Goal: Obtain resource: Obtain resource

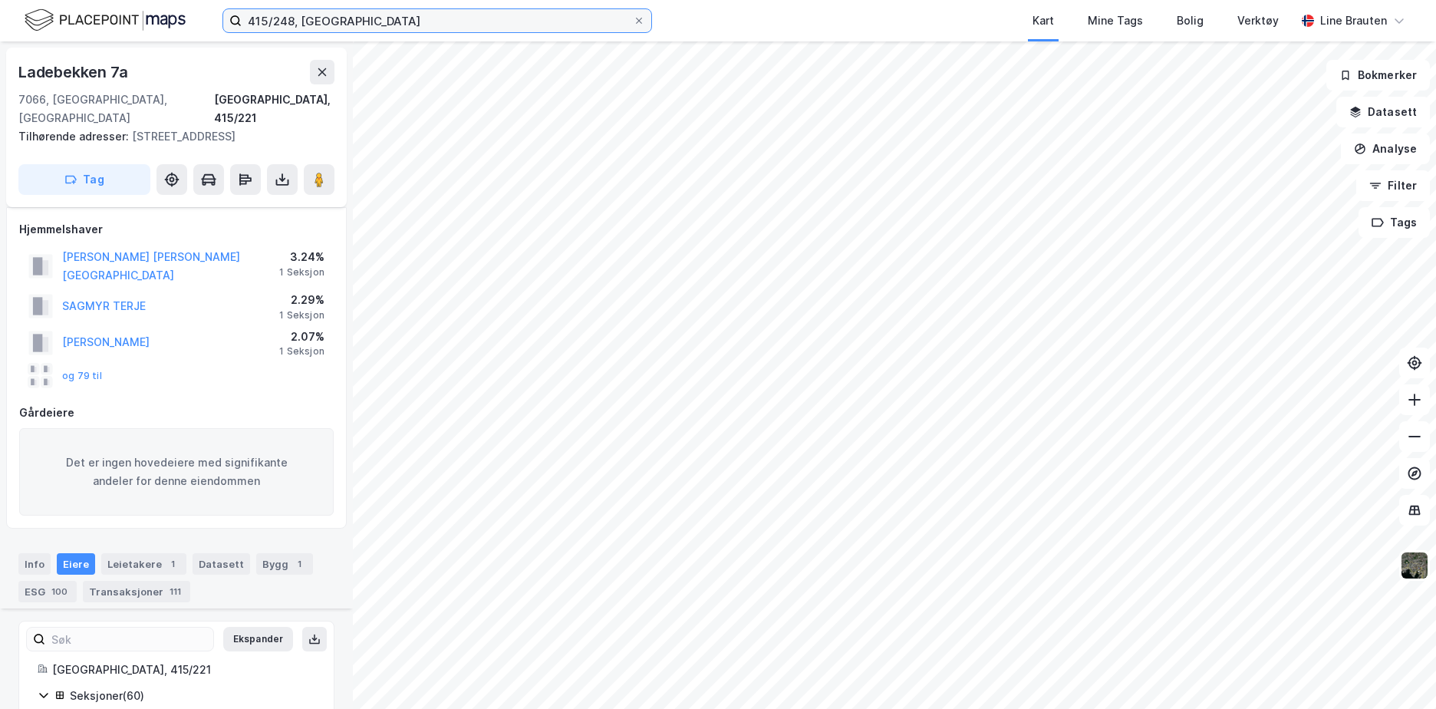
scroll to position [1382, 0]
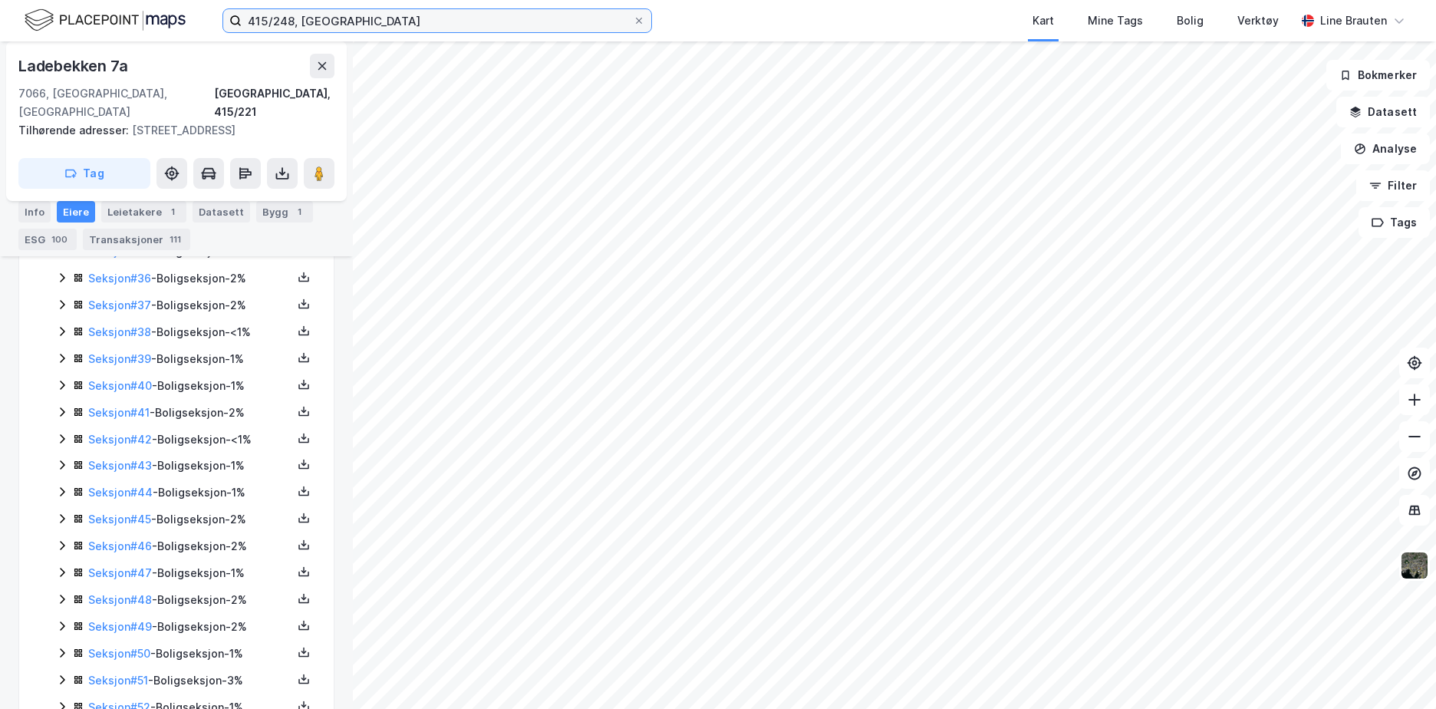
click at [360, 21] on input "415/248, [GEOGRAPHIC_DATA]" at bounding box center [437, 20] width 391 height 23
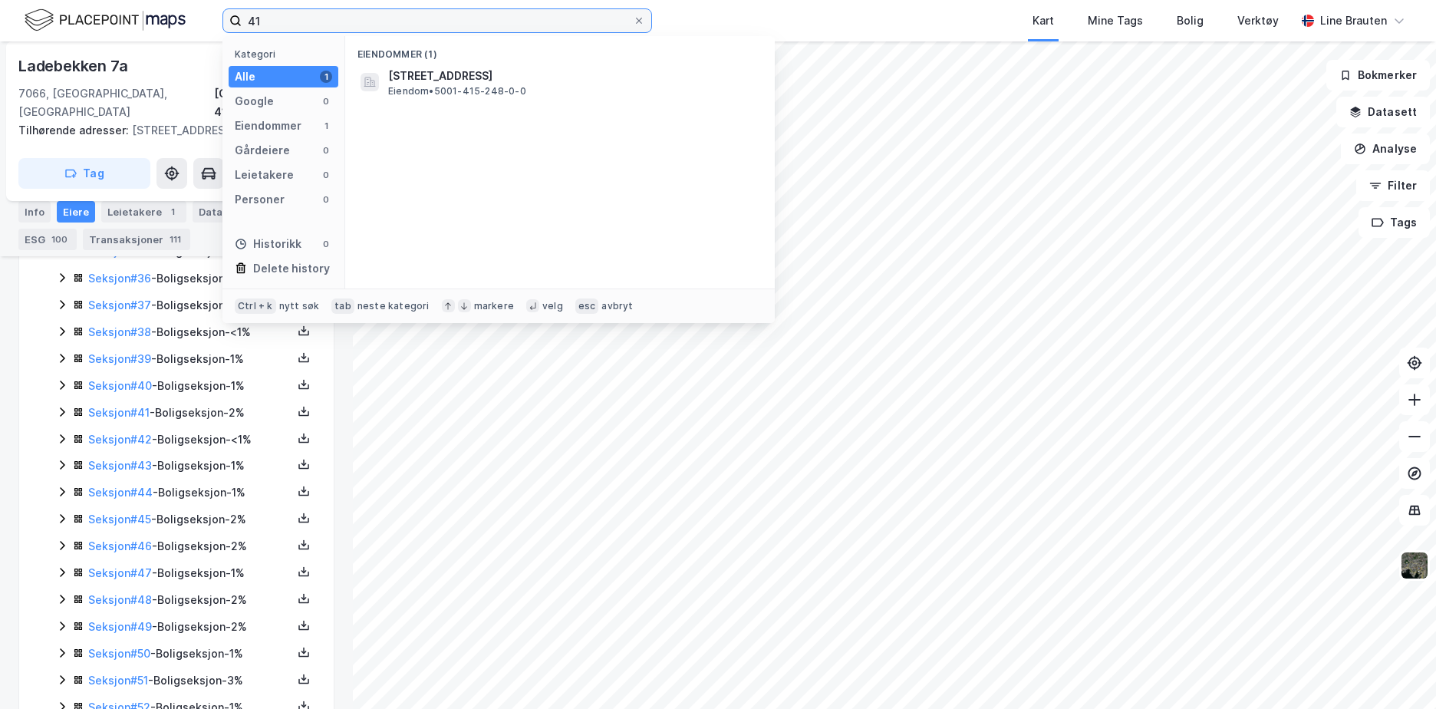
type input "4"
click at [403, 17] on input "120/543, volda" at bounding box center [437, 20] width 391 height 23
click at [374, 12] on input "120/543, volda" at bounding box center [437, 20] width 391 height 23
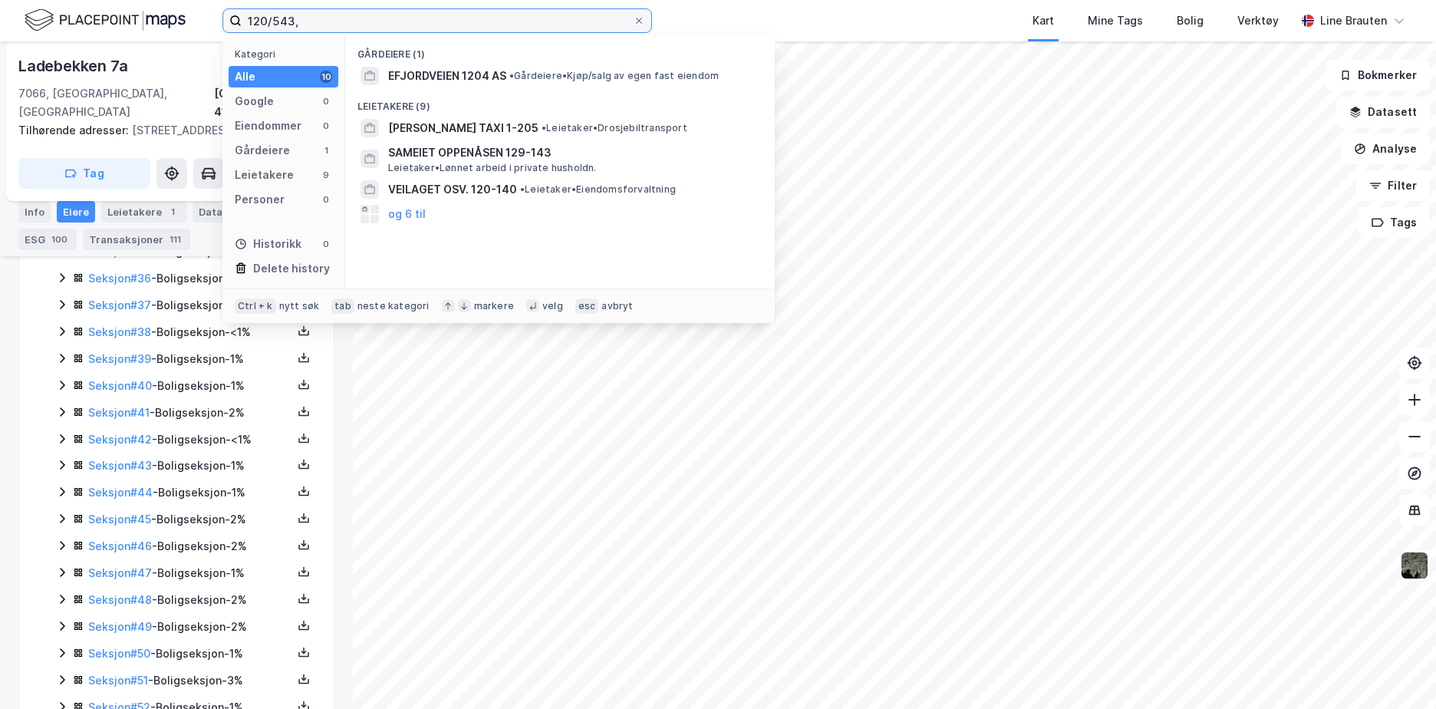
click at [357, 13] on input "120/543," at bounding box center [437, 20] width 391 height 23
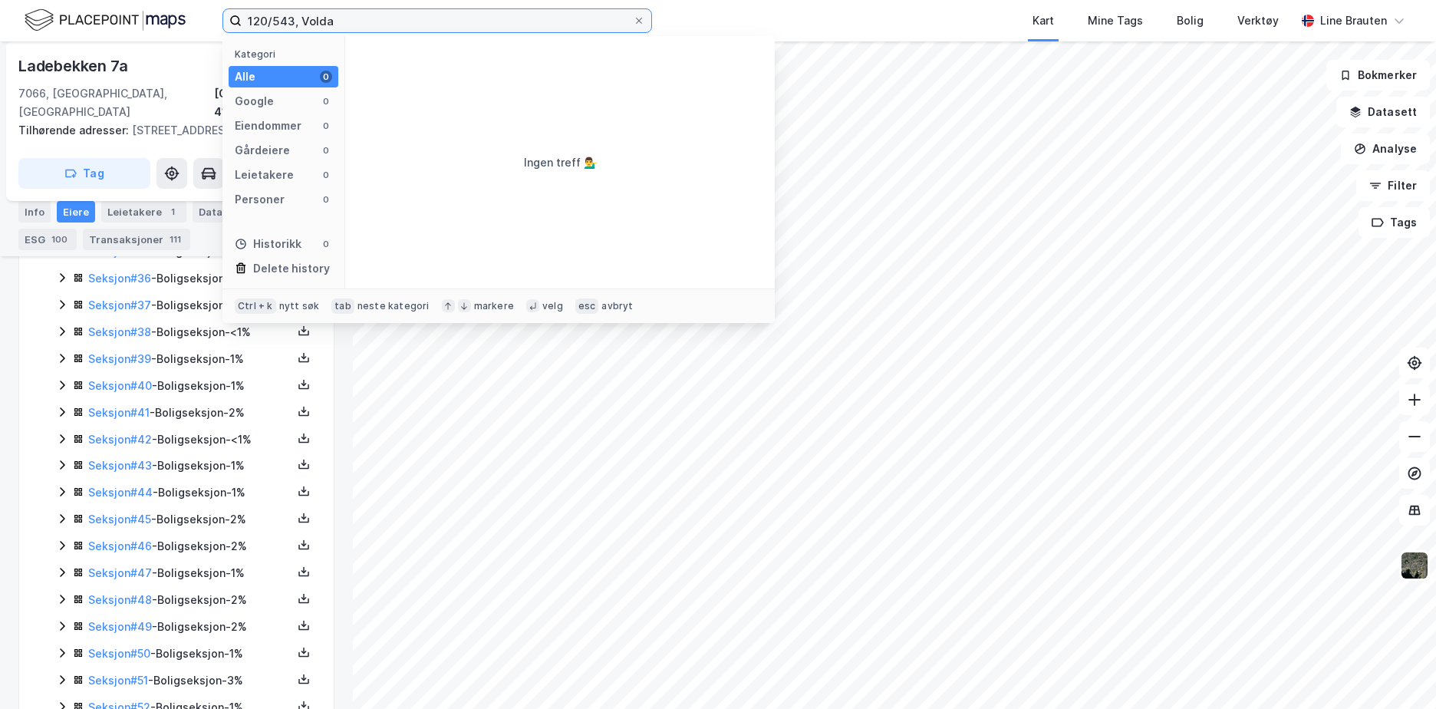
click at [361, 21] on input "120/543, Volda" at bounding box center [437, 20] width 391 height 23
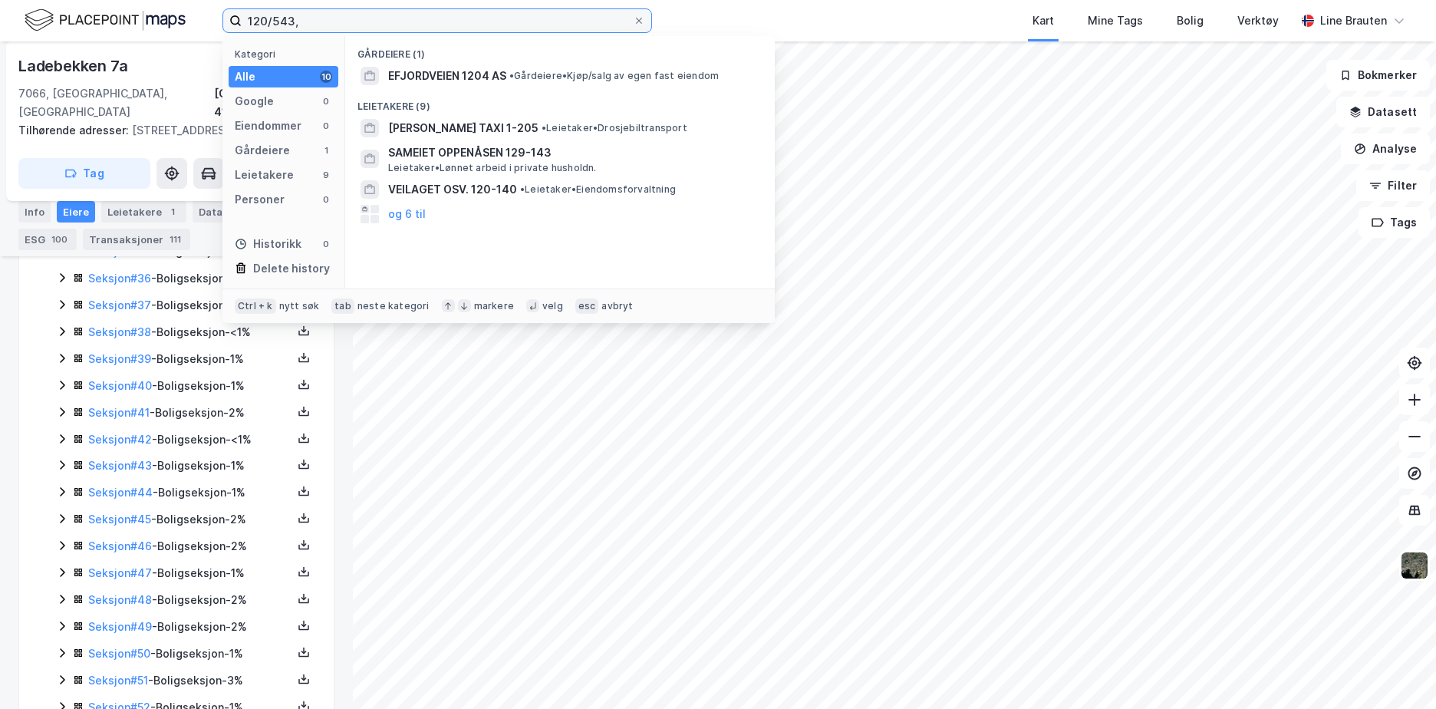
click at [357, 18] on input "120/543," at bounding box center [437, 20] width 391 height 23
click at [356, 19] on input "120/543," at bounding box center [437, 20] width 391 height 23
click at [434, 21] on input "120/543," at bounding box center [437, 20] width 391 height 23
type input "1"
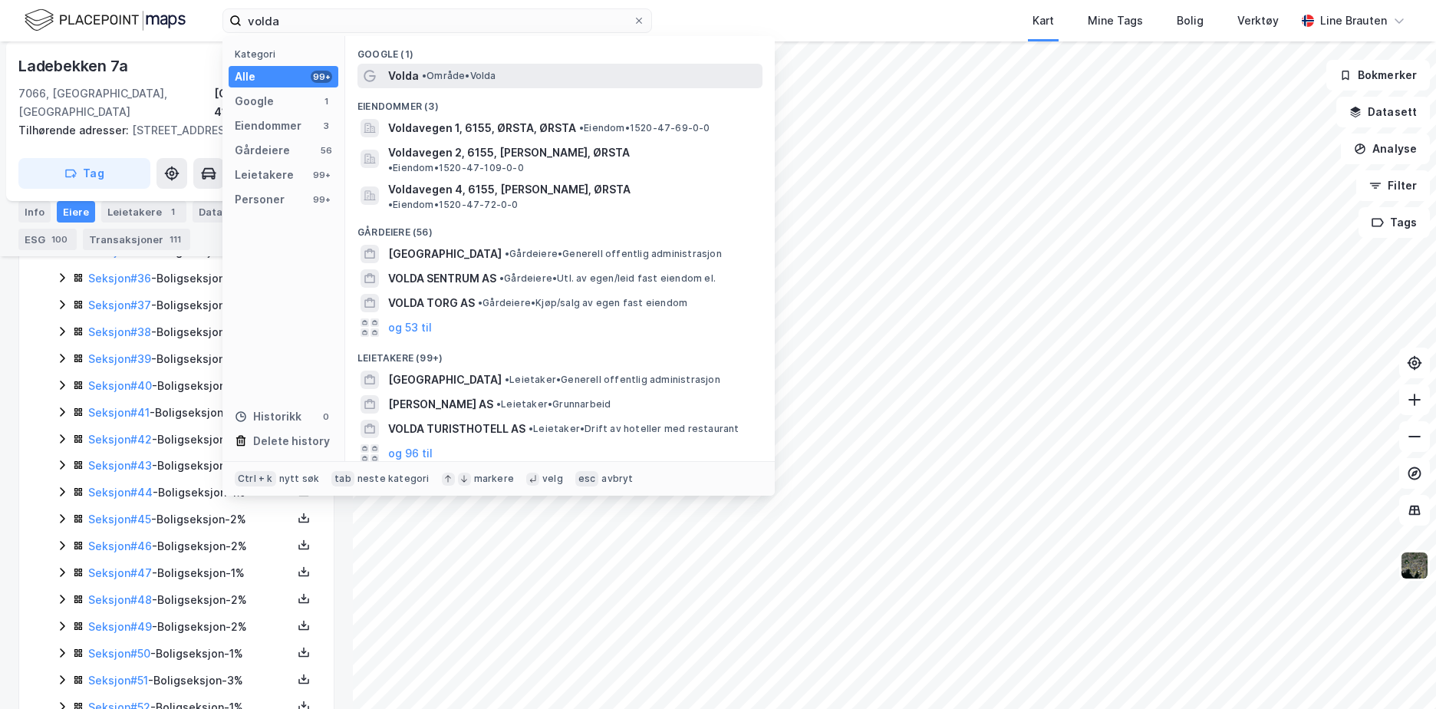
click at [471, 67] on div "Volda • Område • [GEOGRAPHIC_DATA]" at bounding box center [573, 76] width 371 height 18
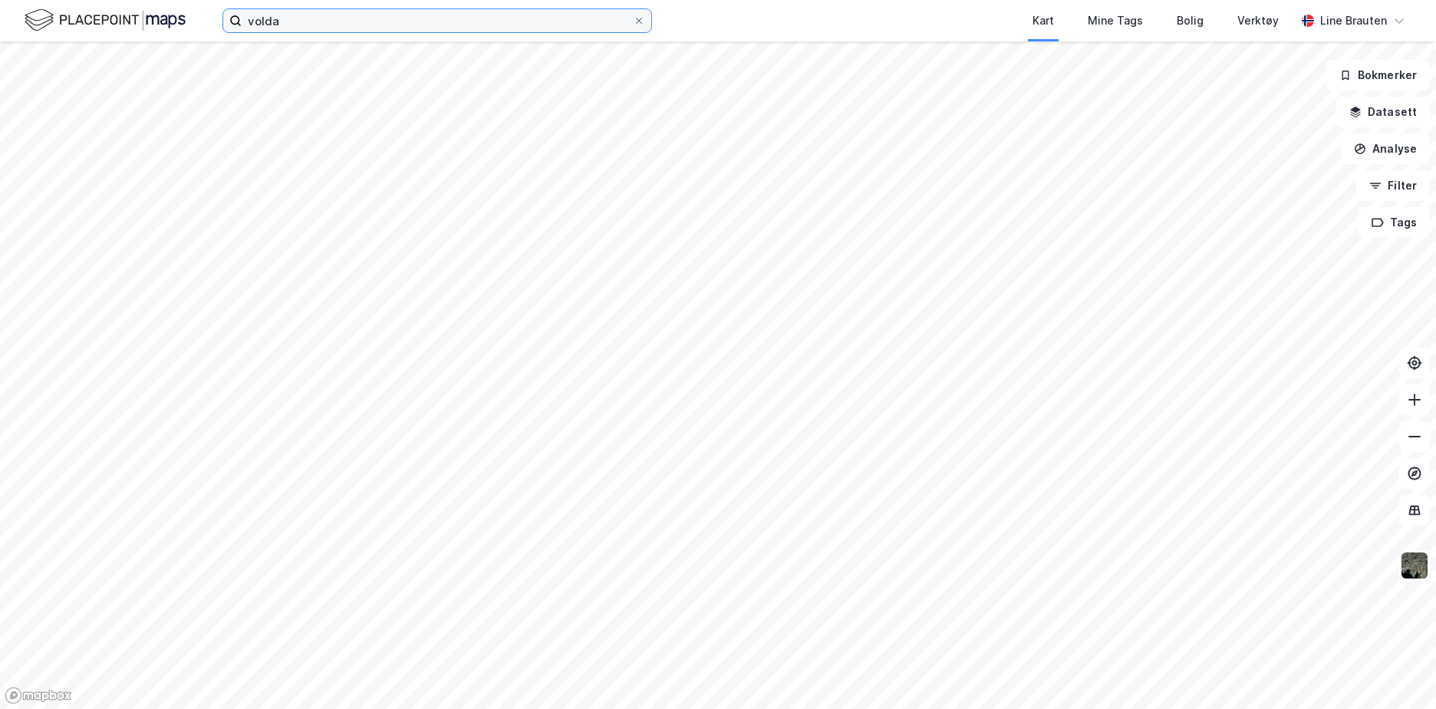
click at [299, 23] on input "volda" at bounding box center [437, 20] width 391 height 23
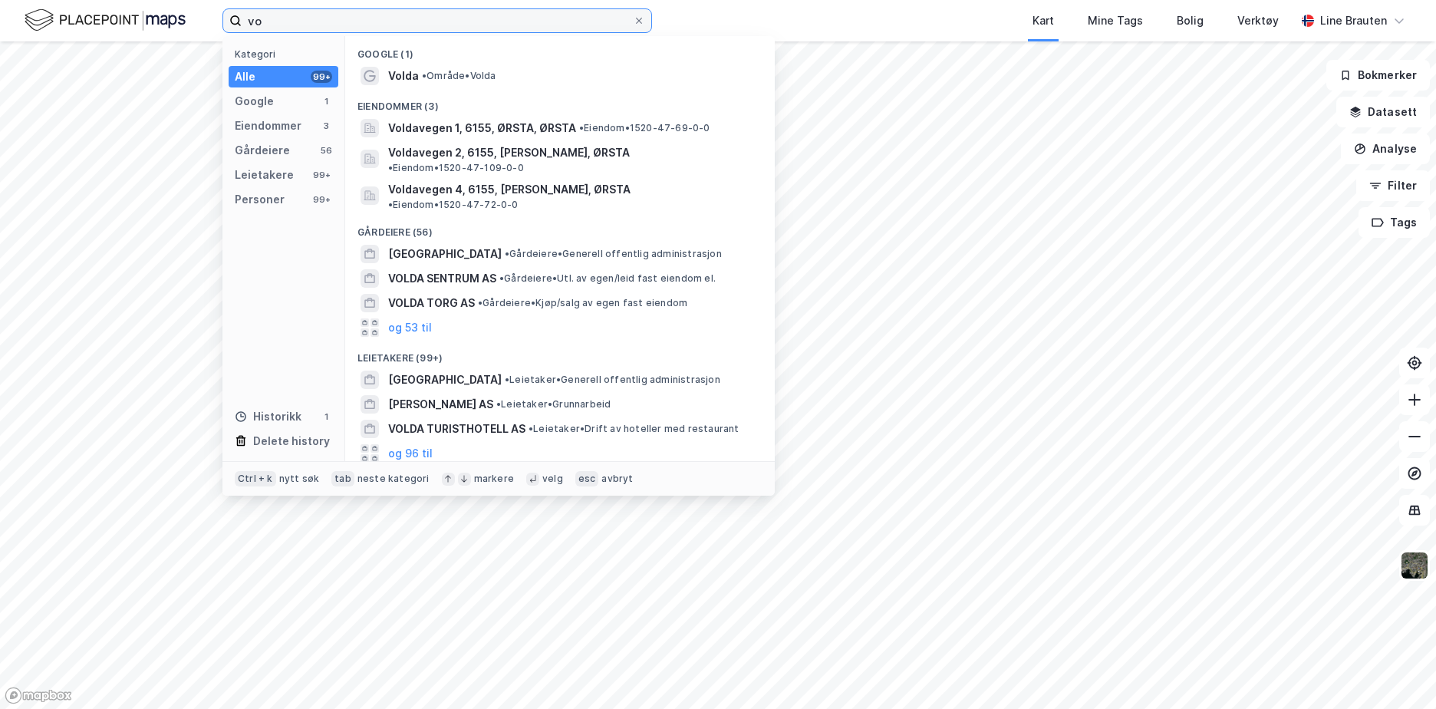
type input "v"
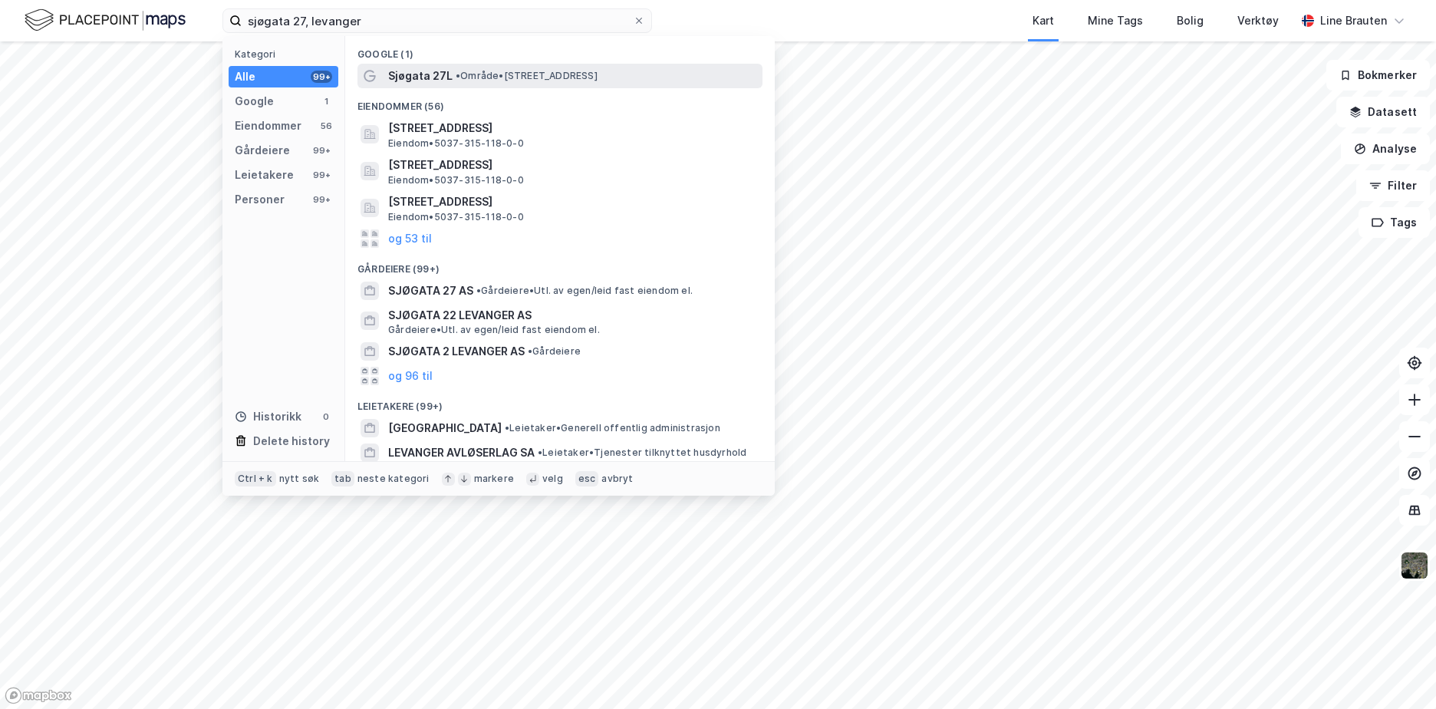
click at [420, 72] on span "Sjøgata 27L" at bounding box center [420, 76] width 64 height 18
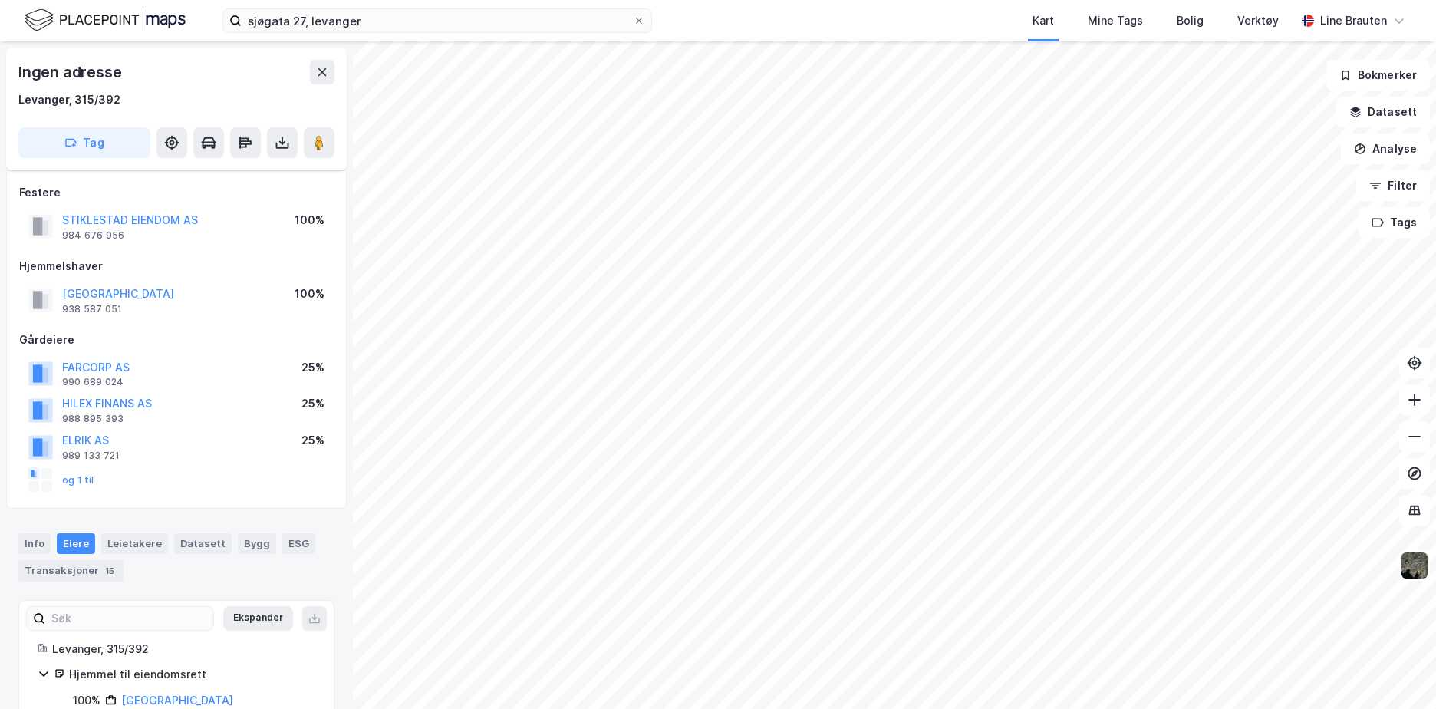
scroll to position [90, 0]
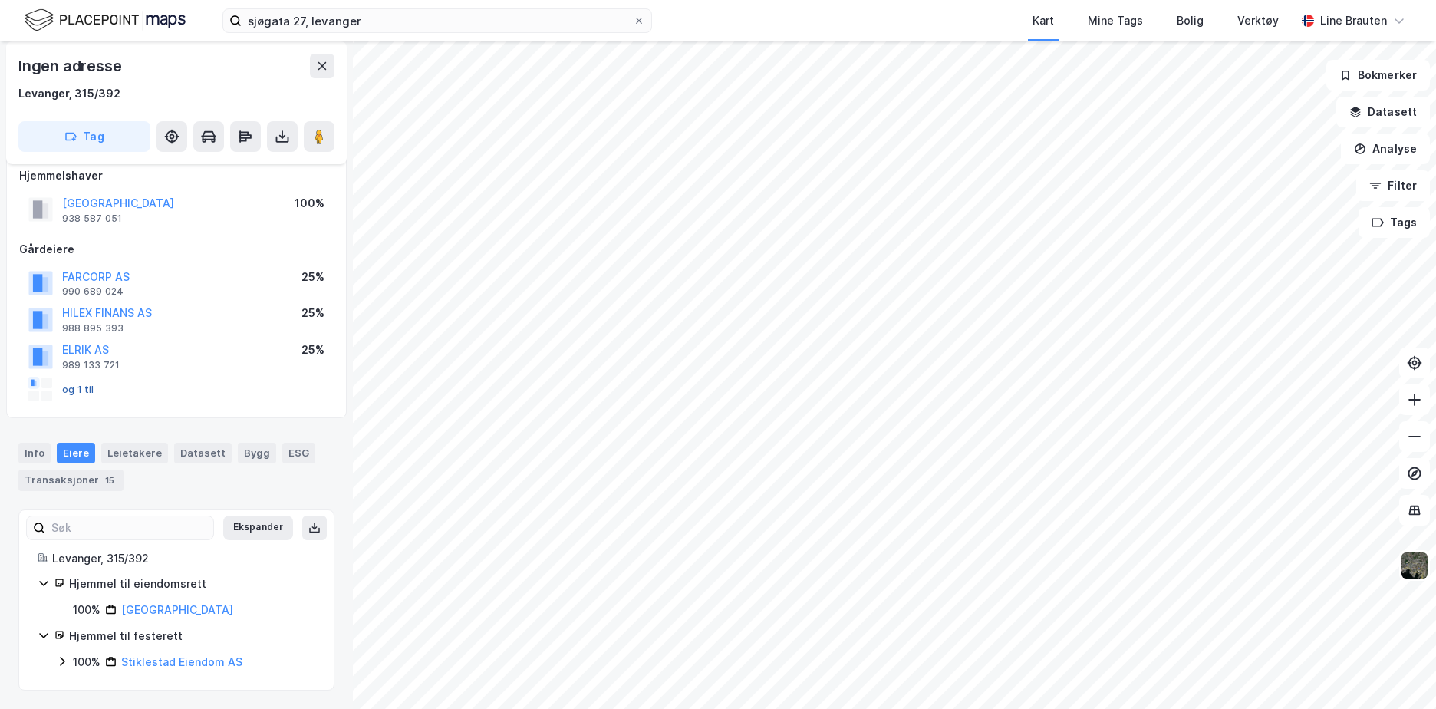
click at [0, 0] on button "og 1 til" at bounding box center [0, 0] width 0 height 0
click at [308, 525] on icon at bounding box center [314, 527] width 12 height 12
click at [282, 129] on icon at bounding box center [282, 136] width 15 height 15
click at [229, 167] on div "Last ned grunnbok" at bounding box center [206, 167] width 89 height 12
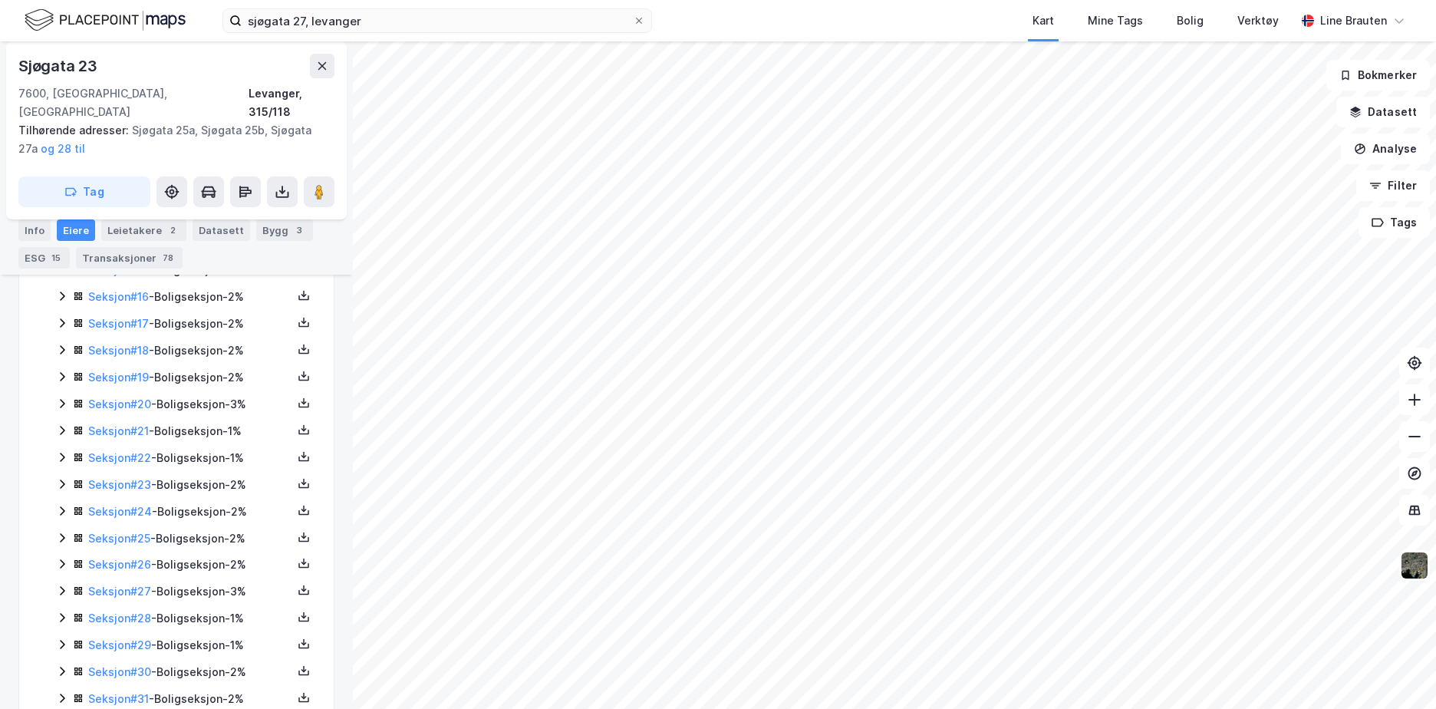
scroll to position [930, 0]
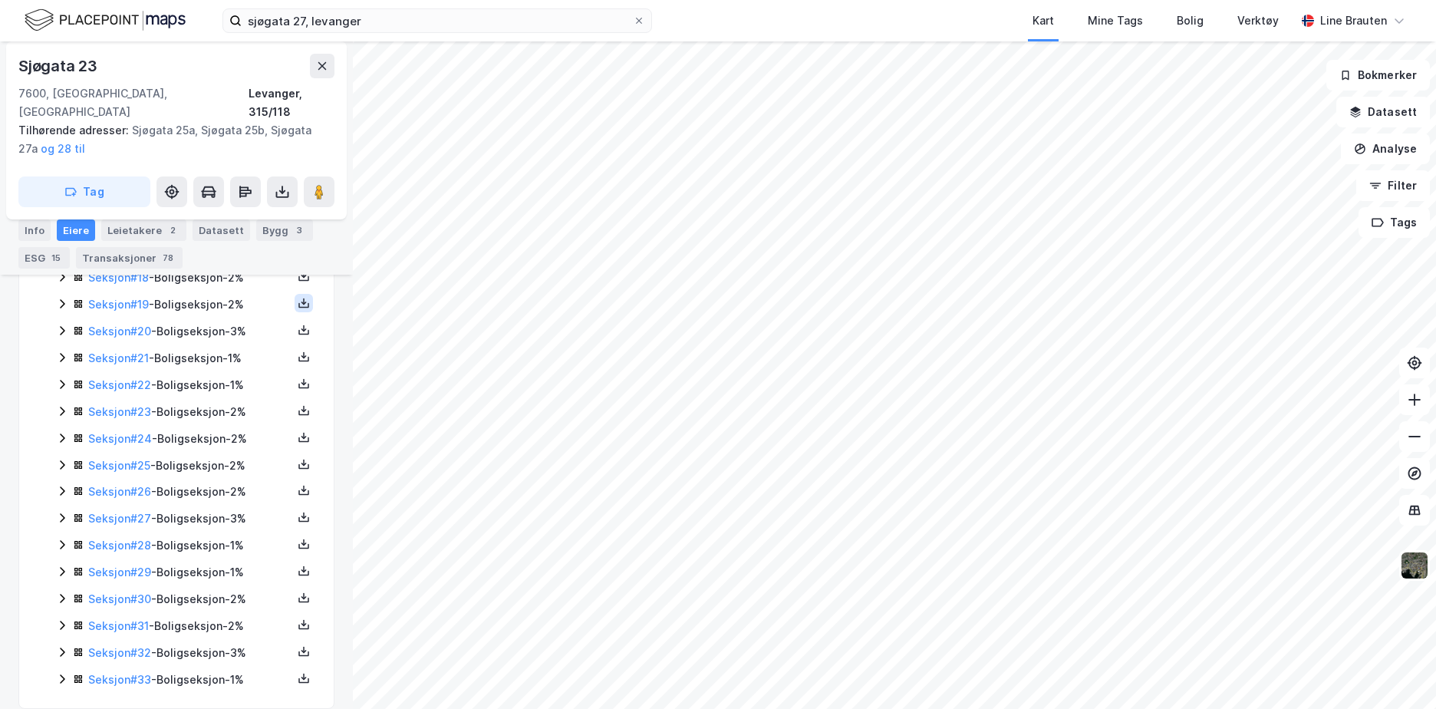
click at [301, 301] on icon at bounding box center [303, 302] width 5 height 3
click at [206, 248] on div "Grunnbok" at bounding box center [211, 257] width 51 height 18
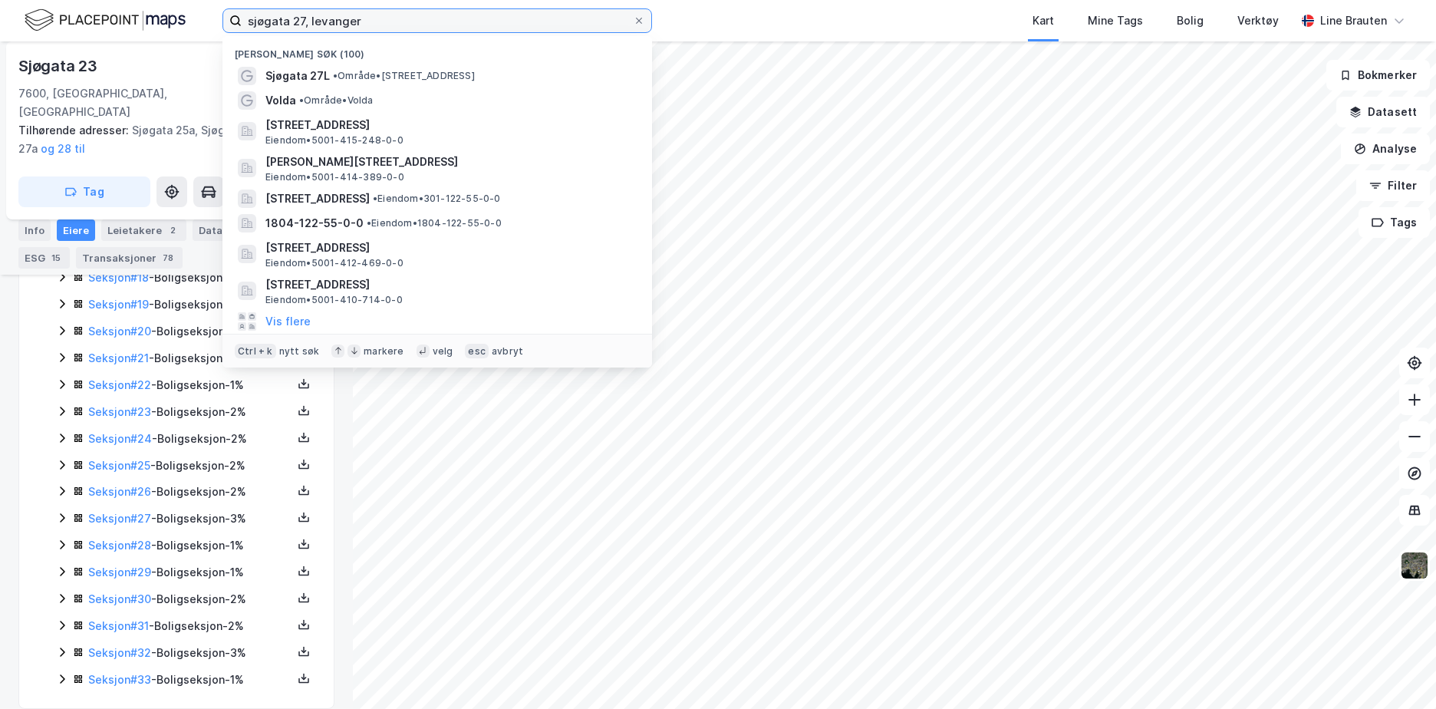
click at [449, 20] on input "sjøgata 27, levanger" at bounding box center [437, 20] width 391 height 23
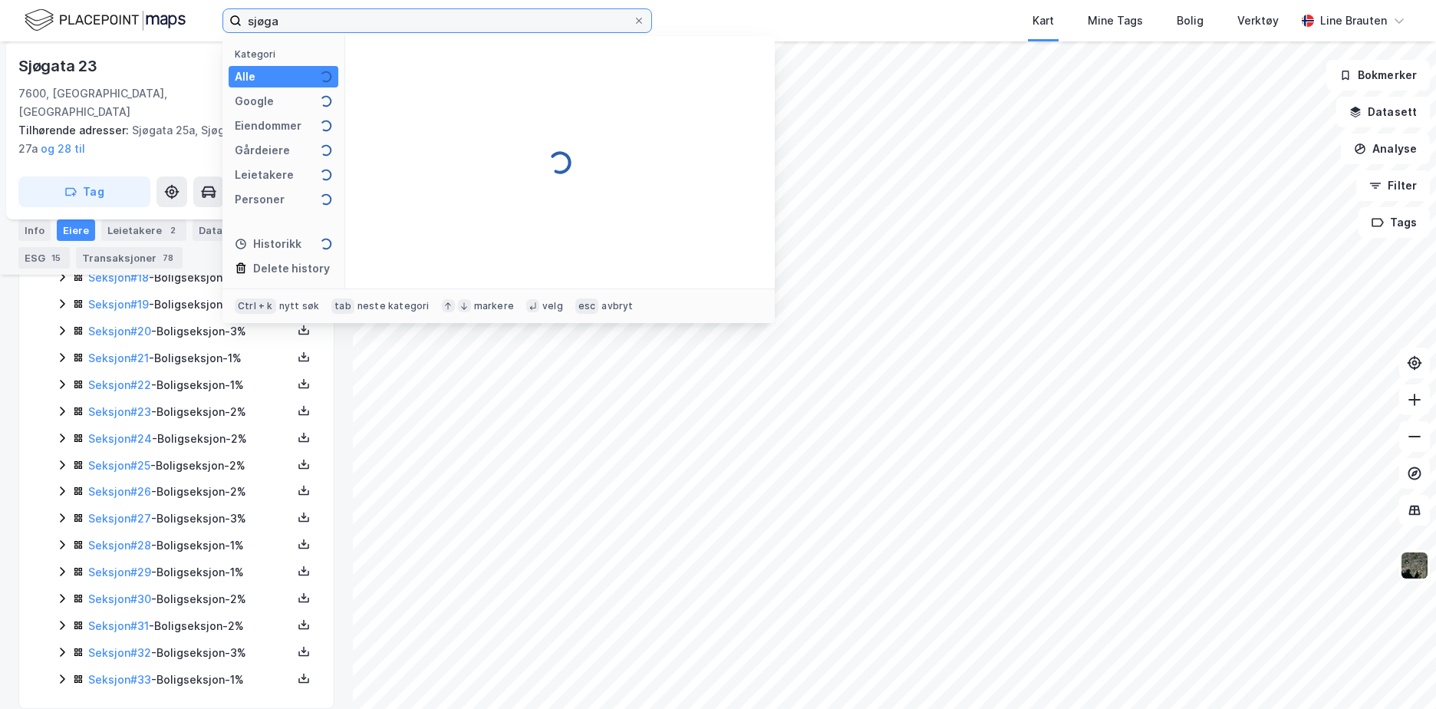
type input "sjøg"
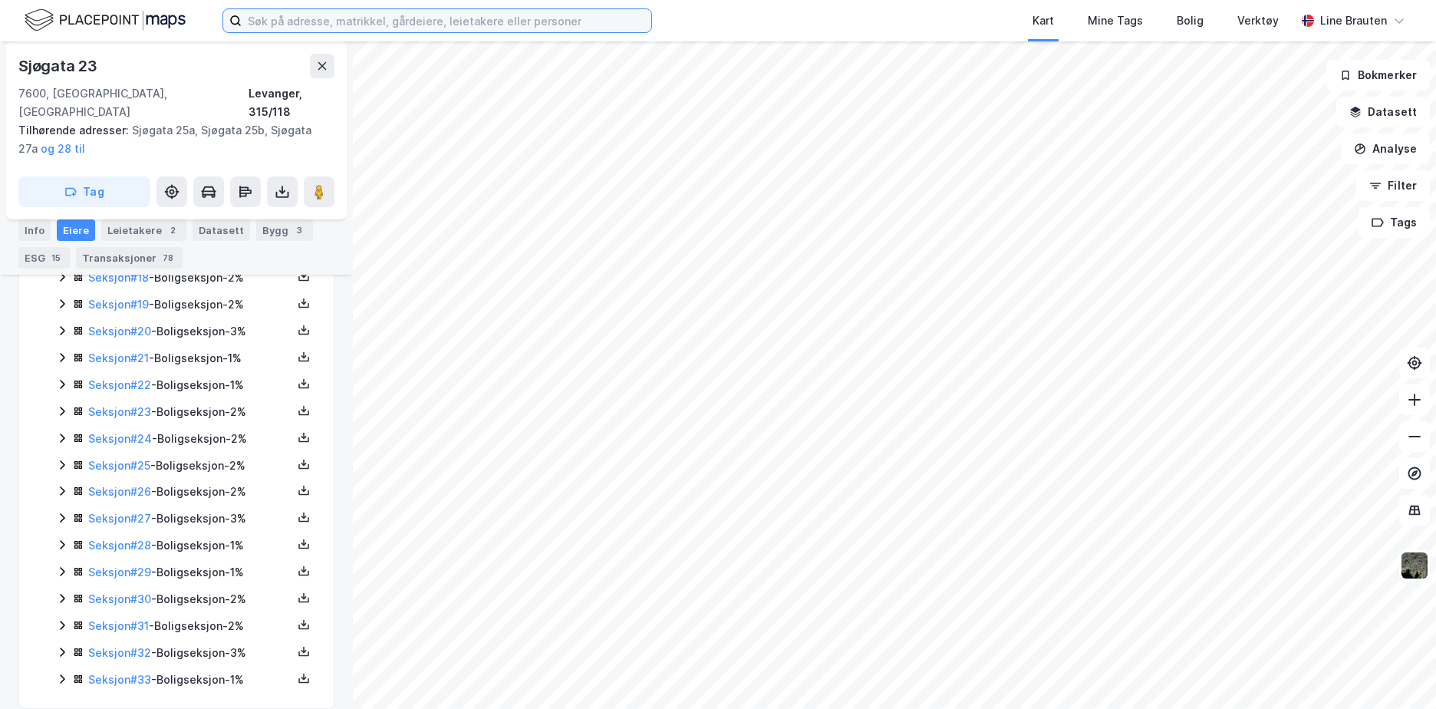
click at [334, 14] on input at bounding box center [447, 20] width 410 height 23
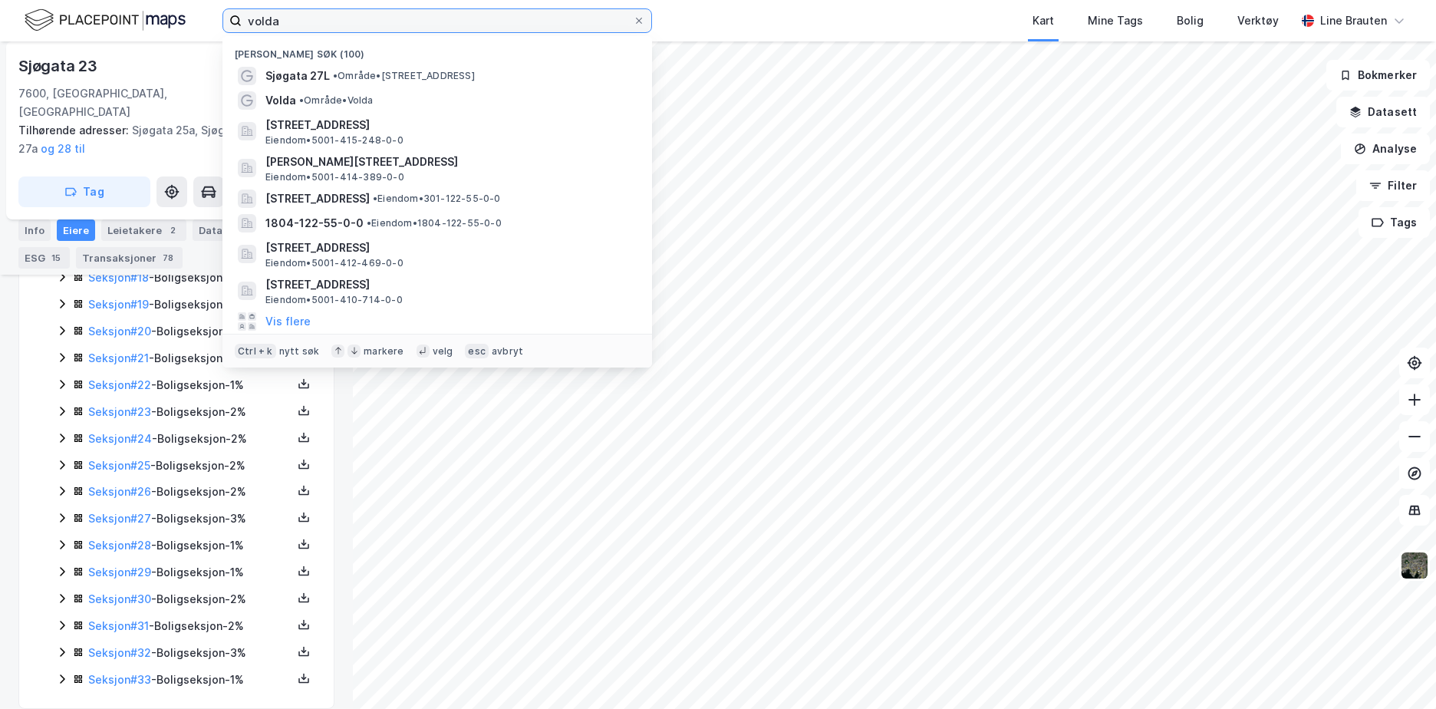
type input "volda"
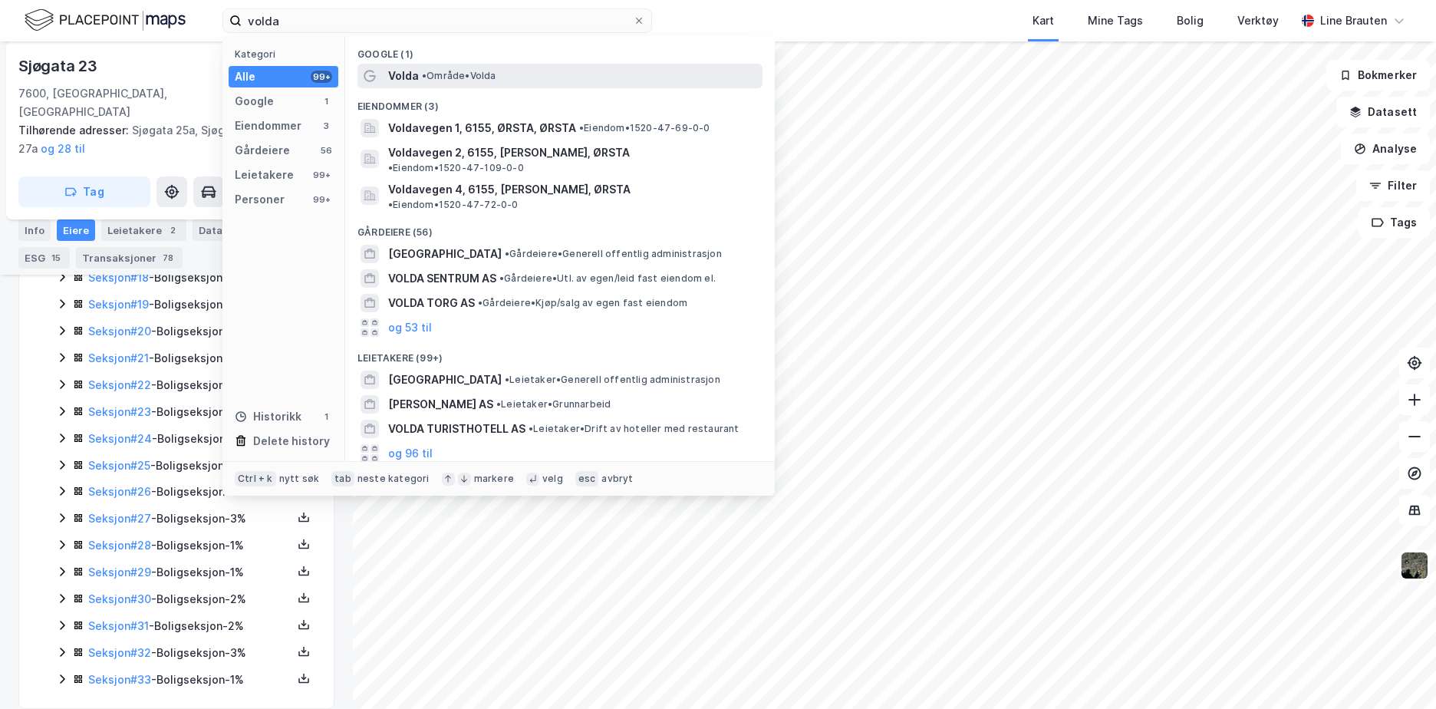
click at [420, 67] on div "Volda • Område • [GEOGRAPHIC_DATA]" at bounding box center [573, 76] width 371 height 18
